Goal: Transaction & Acquisition: Purchase product/service

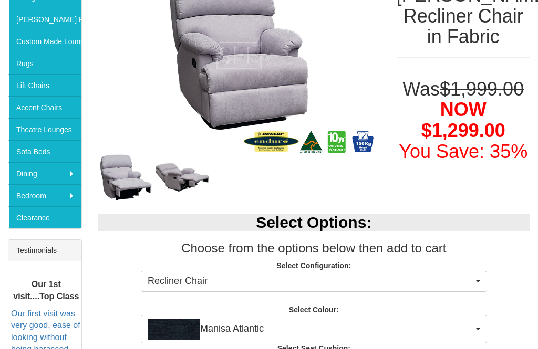
scroll to position [213, 0]
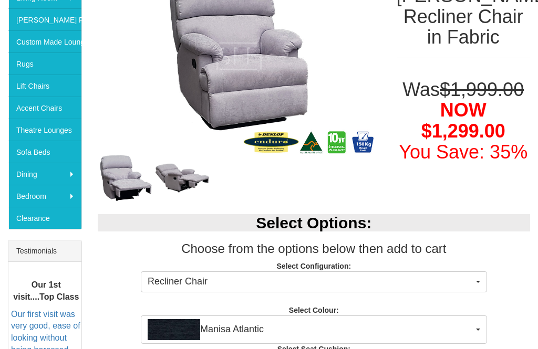
click at [193, 180] on img at bounding box center [182, 178] width 57 height 32
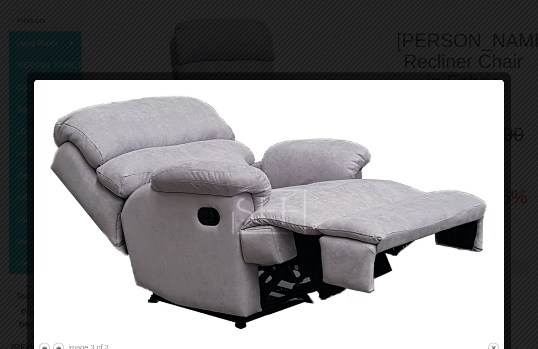
scroll to position [168, 0]
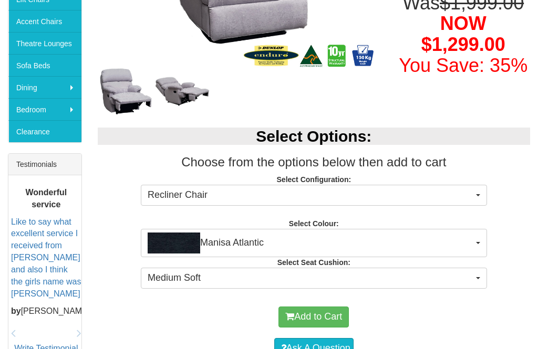
scroll to position [300, 0]
click at [482, 242] on button "Manisa Atlantic" at bounding box center [314, 243] width 346 height 28
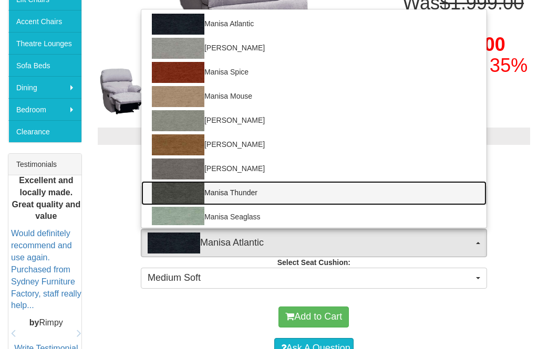
click at [182, 194] on img at bounding box center [178, 193] width 53 height 21
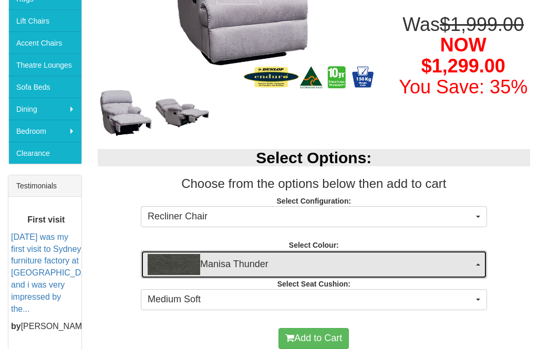
scroll to position [279, 0]
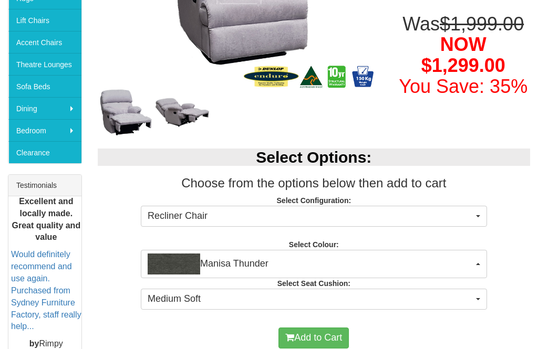
click at [475, 265] on button "Manisa Thunder" at bounding box center [314, 264] width 346 height 28
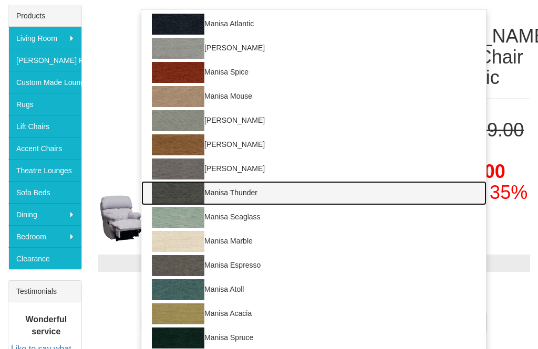
scroll to position [173, 0]
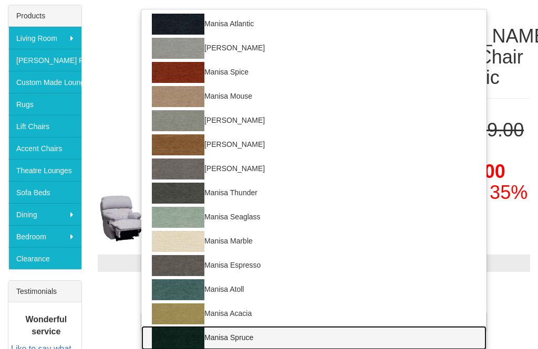
click at [184, 343] on img at bounding box center [178, 338] width 53 height 21
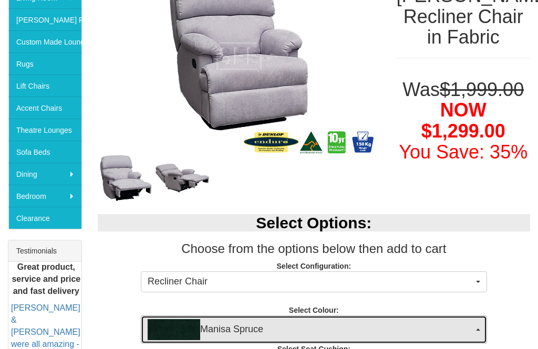
scroll to position [216, 0]
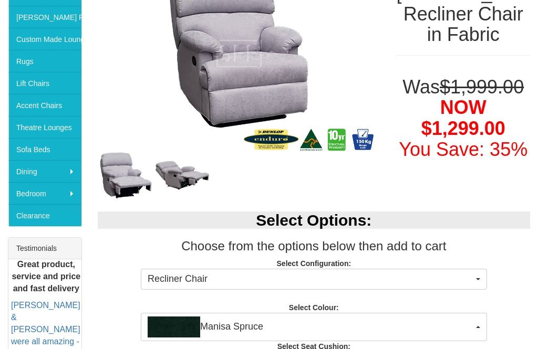
click at [478, 325] on button "Manisa Spruce" at bounding box center [314, 327] width 346 height 28
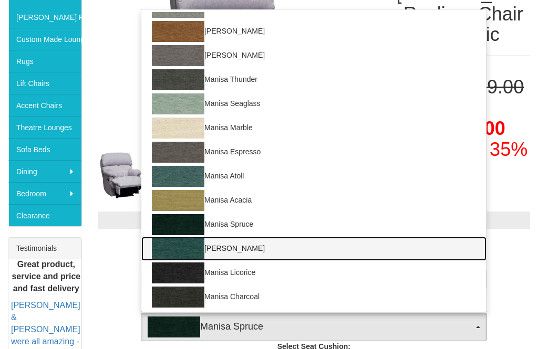
click at [183, 247] on img at bounding box center [178, 249] width 53 height 21
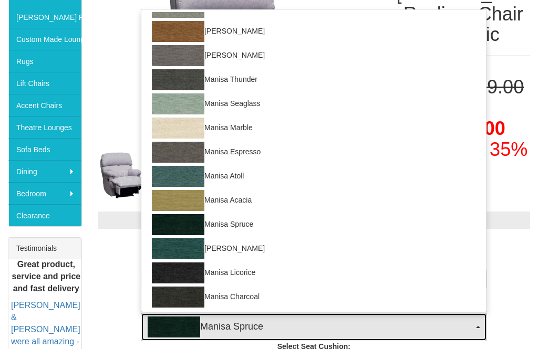
select select "1529"
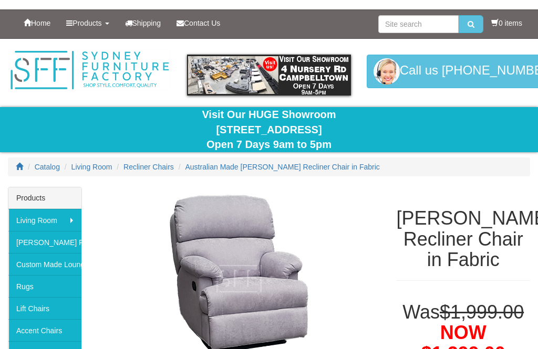
scroll to position [0, 0]
